Goal: Information Seeking & Learning: Learn about a topic

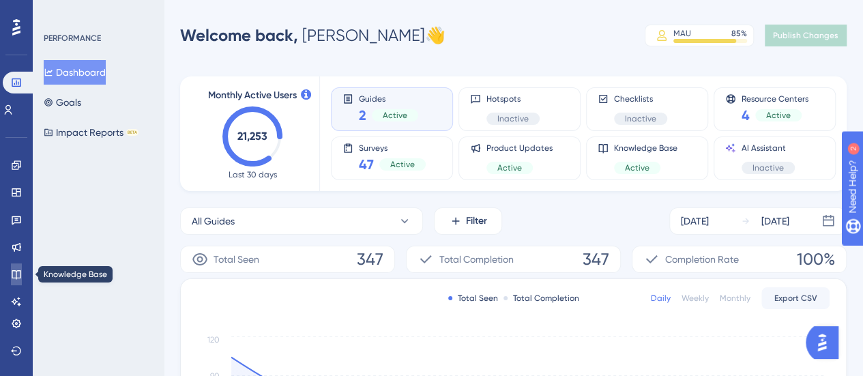
click at [14, 279] on icon at bounding box center [16, 274] width 11 height 11
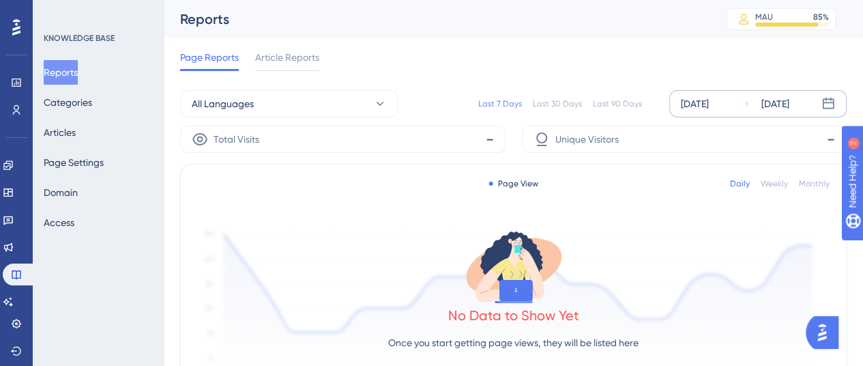
click at [690, 101] on div "[DATE]" at bounding box center [695, 103] width 28 height 16
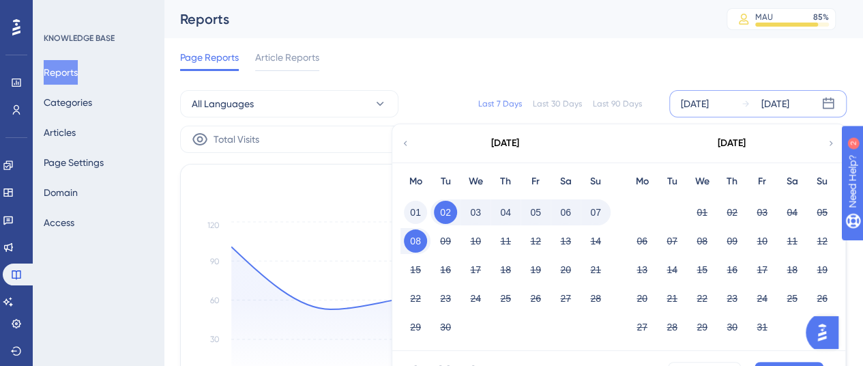
click at [418, 212] on button "01" at bounding box center [415, 212] width 23 height 23
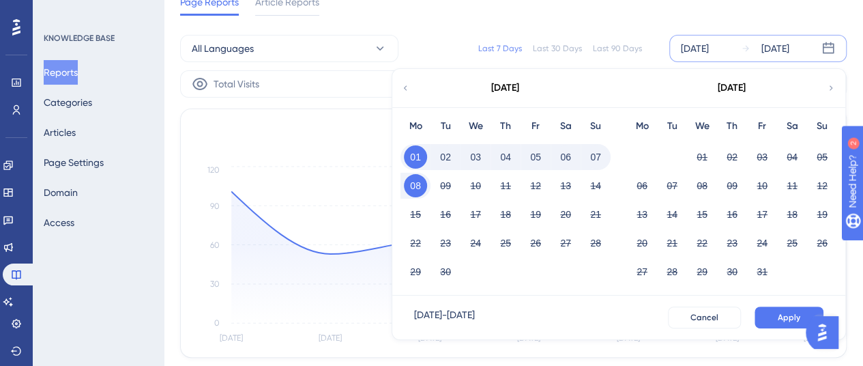
scroll to position [68, 0]
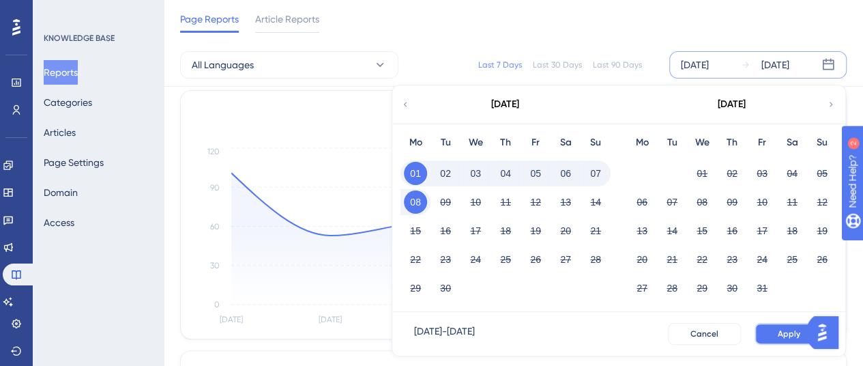
click at [779, 333] on span "Apply" at bounding box center [789, 333] width 23 height 11
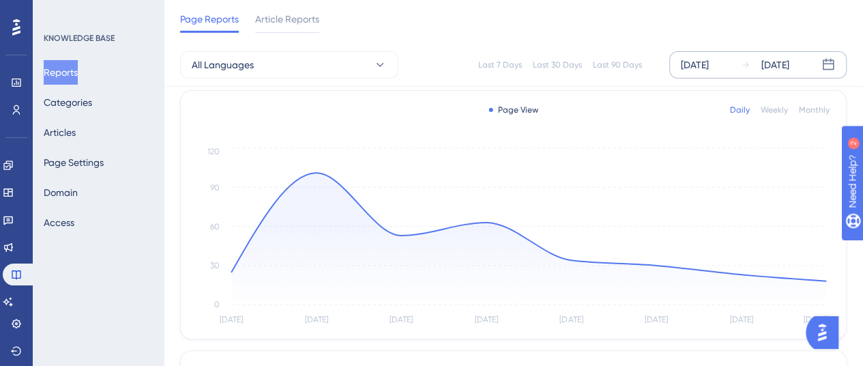
scroll to position [0, 0]
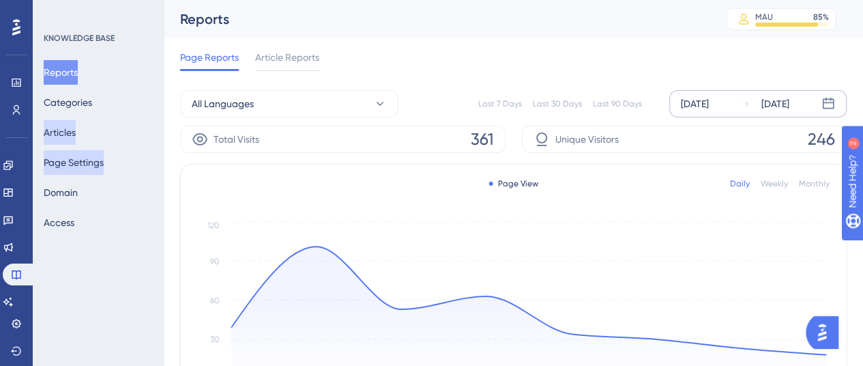
drag, startPoint x: 68, startPoint y: 137, endPoint x: 91, endPoint y: 153, distance: 28.4
click at [68, 137] on button "Articles" at bounding box center [60, 132] width 32 height 25
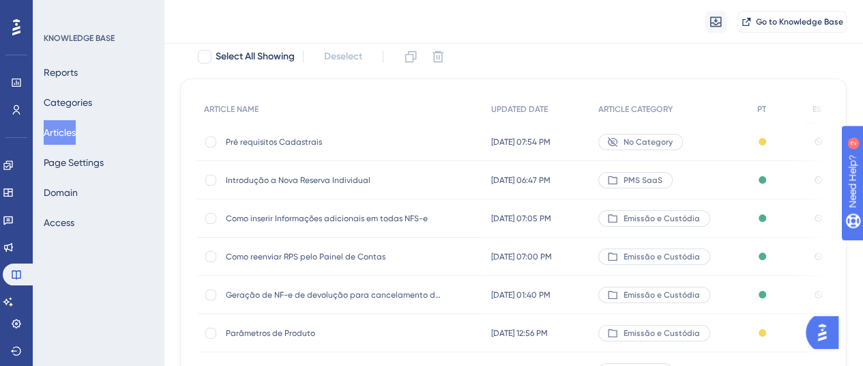
scroll to position [68, 0]
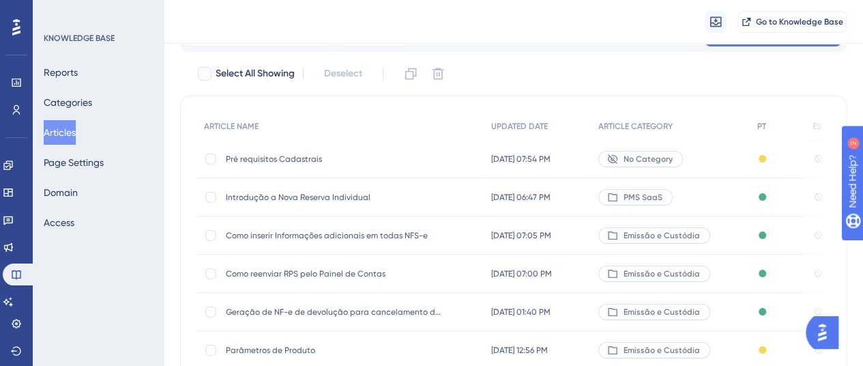
click at [256, 153] on span "Pré requisitos Cadastrais" at bounding box center [335, 158] width 218 height 11
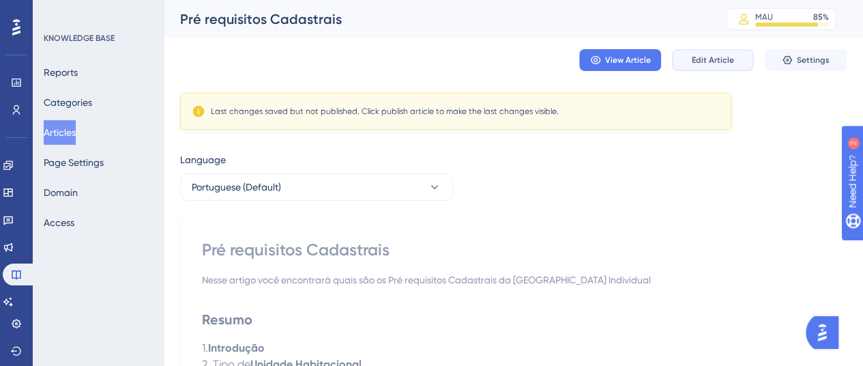
click at [719, 50] on button "Edit Article" at bounding box center [713, 60] width 82 height 22
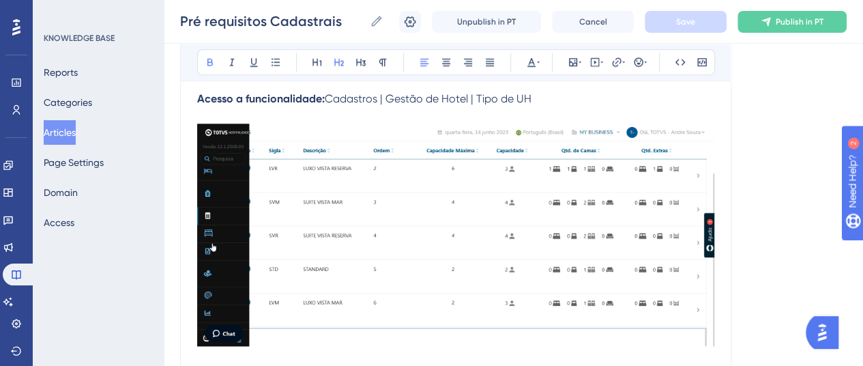
scroll to position [567, 0]
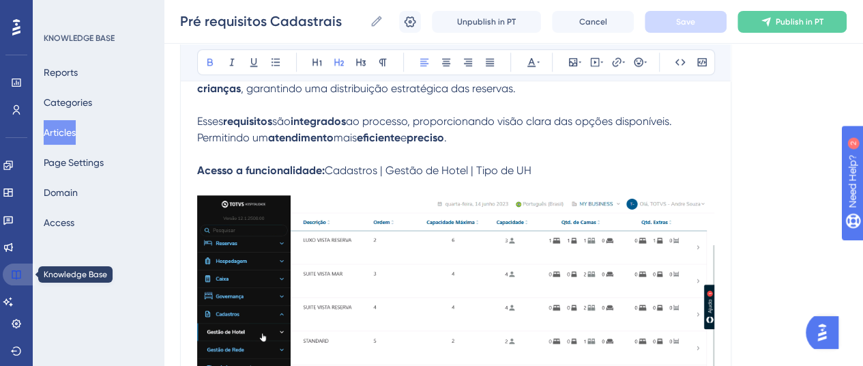
drag, startPoint x: 22, startPoint y: 271, endPoint x: 35, endPoint y: 268, distance: 13.2
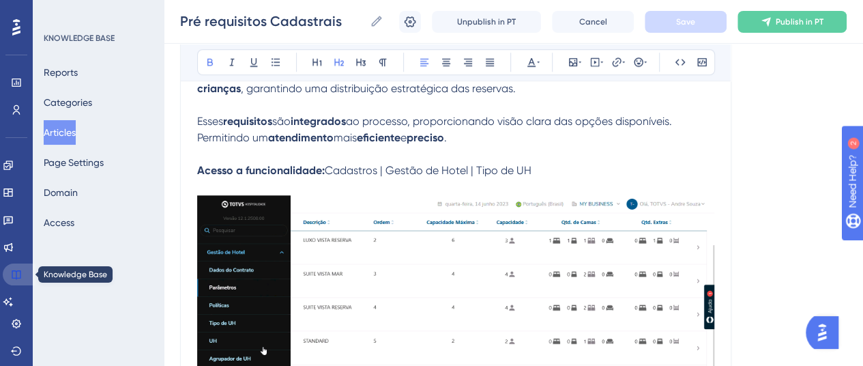
click at [22, 271] on link at bounding box center [19, 274] width 33 height 22
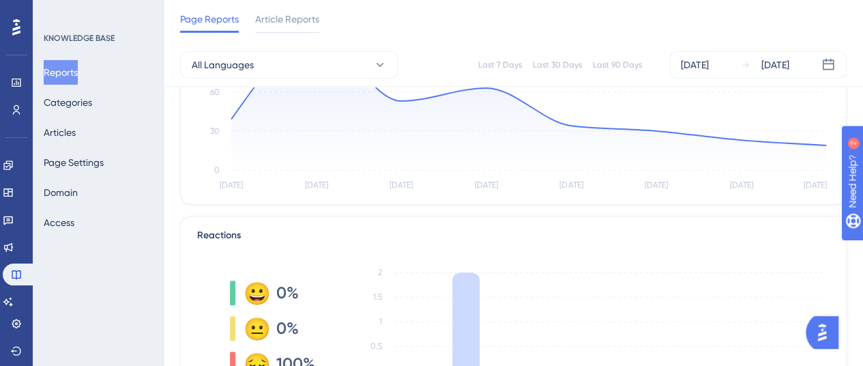
scroll to position [341, 0]
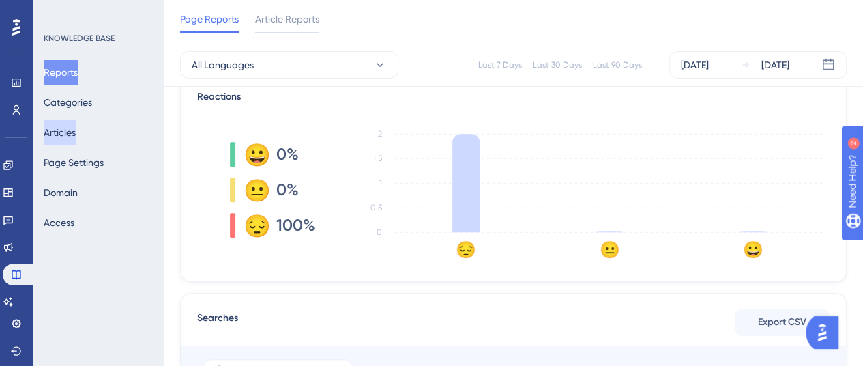
click at [74, 130] on button "Articles" at bounding box center [60, 132] width 32 height 25
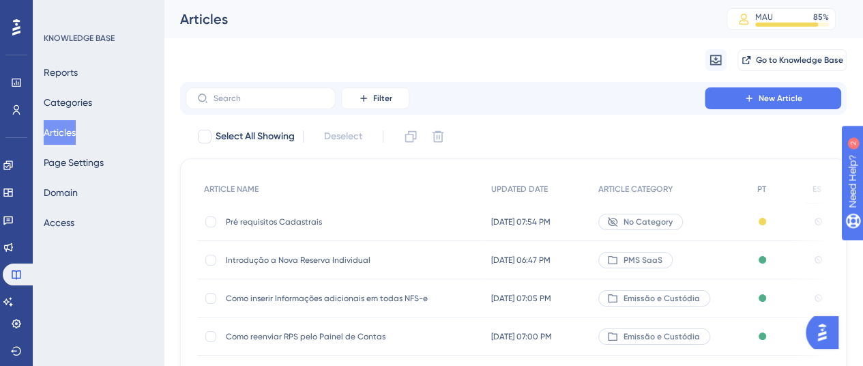
click at [273, 223] on span "Pré requisitos Cadastrais" at bounding box center [335, 221] width 218 height 11
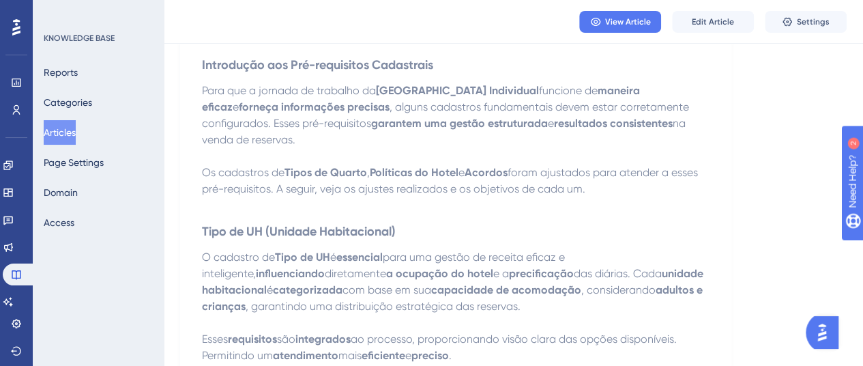
scroll to position [341, 0]
